Goal: Navigation & Orientation: Find specific page/section

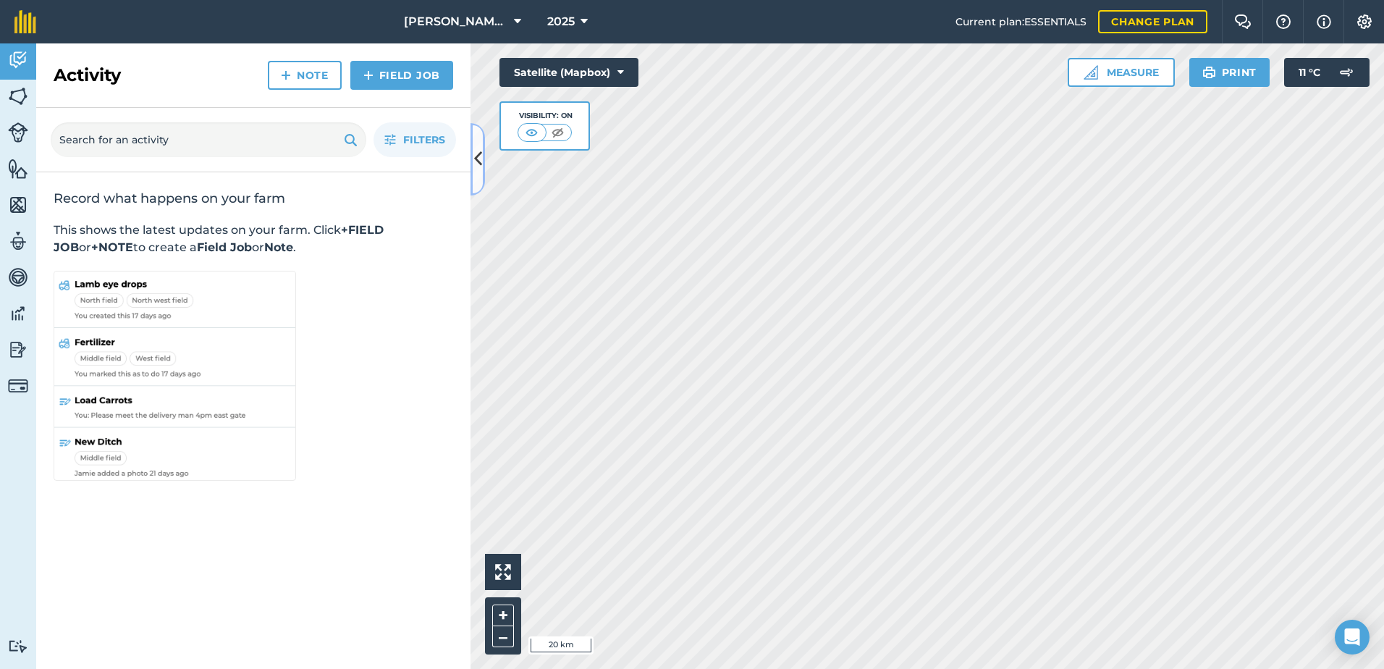
click at [483, 161] on button at bounding box center [478, 159] width 14 height 72
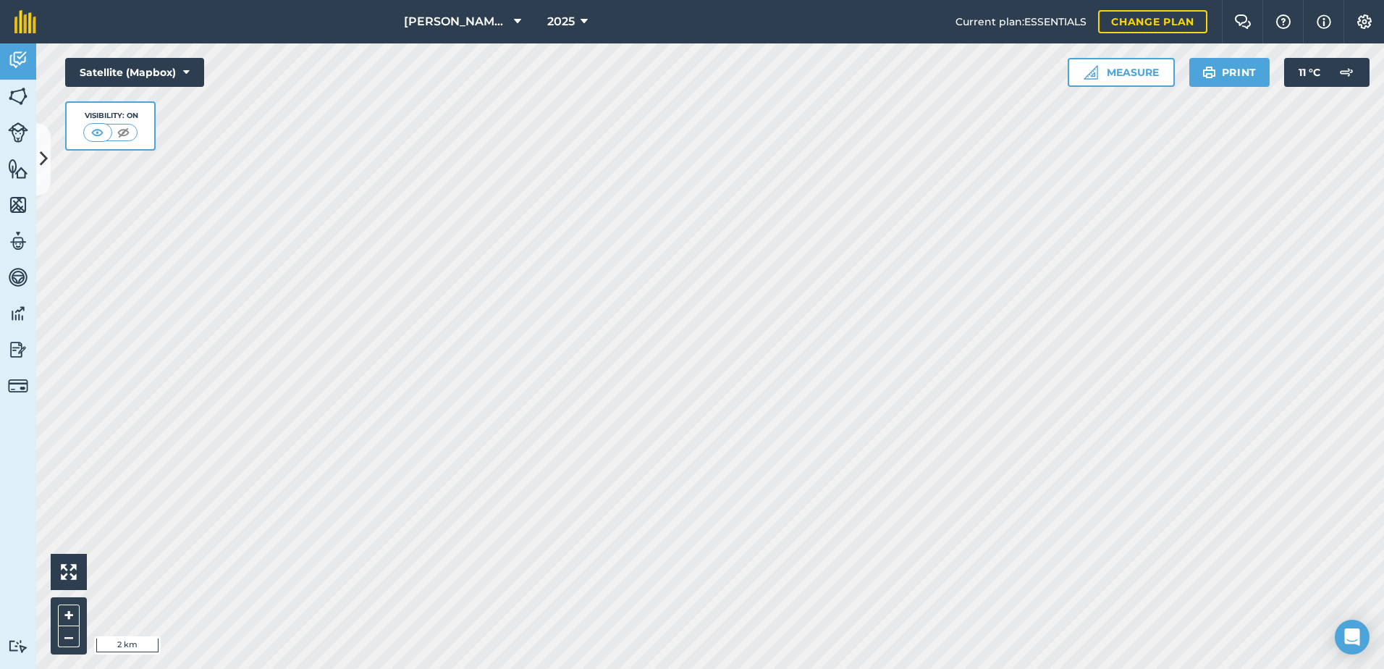
click at [889, 668] on html "[PERSON_NAME] ASAHI PADDOCKS 2025 Current plan : ESSENTIALS Change plan Farm Ch…" at bounding box center [692, 334] width 1384 height 669
